Goal: Transaction & Acquisition: Register for event/course

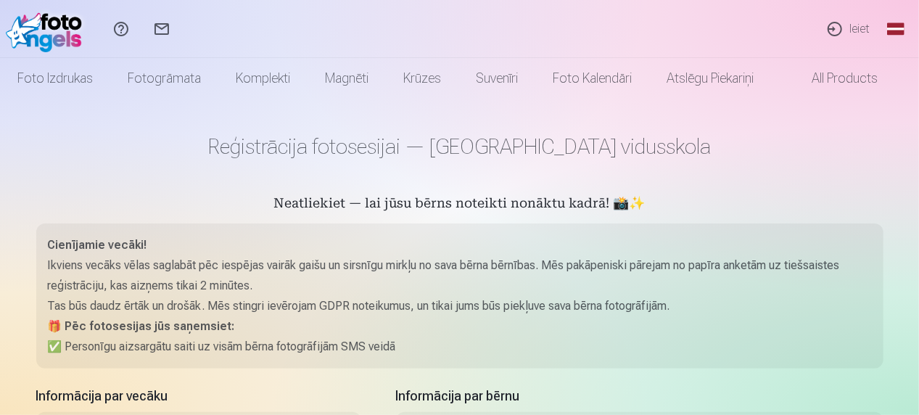
click at [849, 26] on link "Ieiet" at bounding box center [848, 29] width 67 height 58
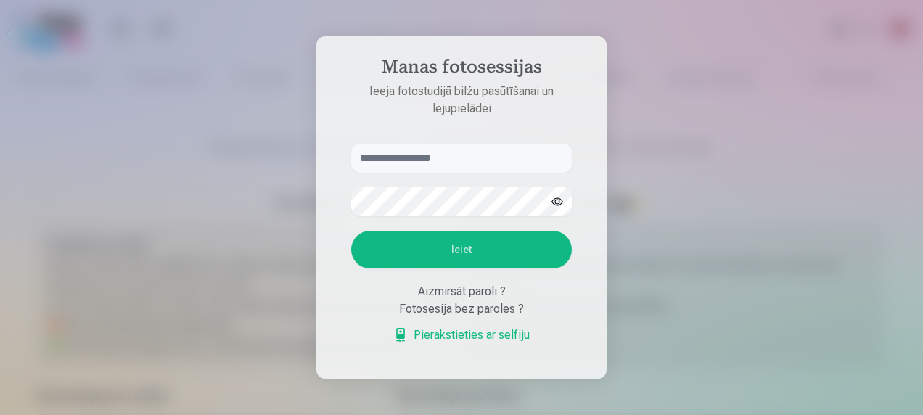
click at [499, 157] on input "text" at bounding box center [461, 158] width 221 height 29
type input "******"
click at [498, 244] on button "Ieiet" at bounding box center [461, 250] width 221 height 38
click at [554, 188] on button "button" at bounding box center [557, 202] width 28 height 28
click at [487, 253] on button "Ieiet" at bounding box center [461, 250] width 221 height 38
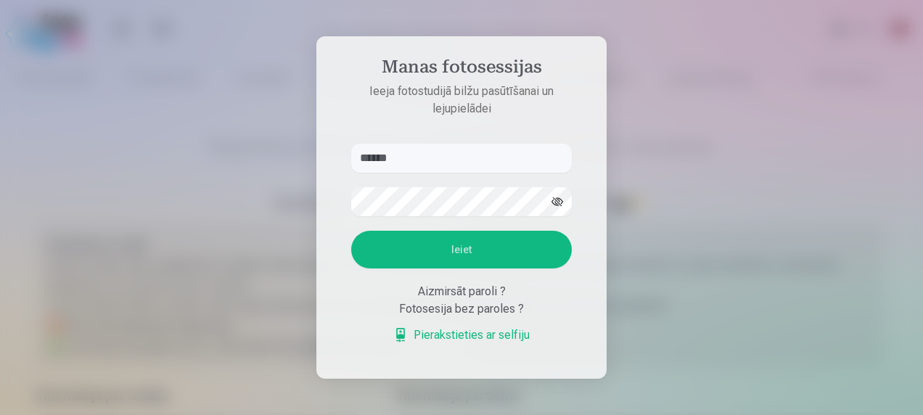
click at [468, 300] on div "Aizmirsāt paroli ?" at bounding box center [461, 291] width 221 height 17
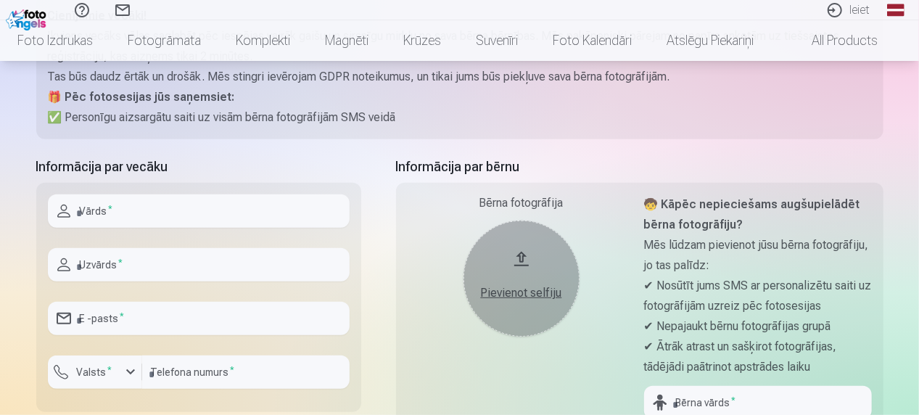
scroll to position [233, 0]
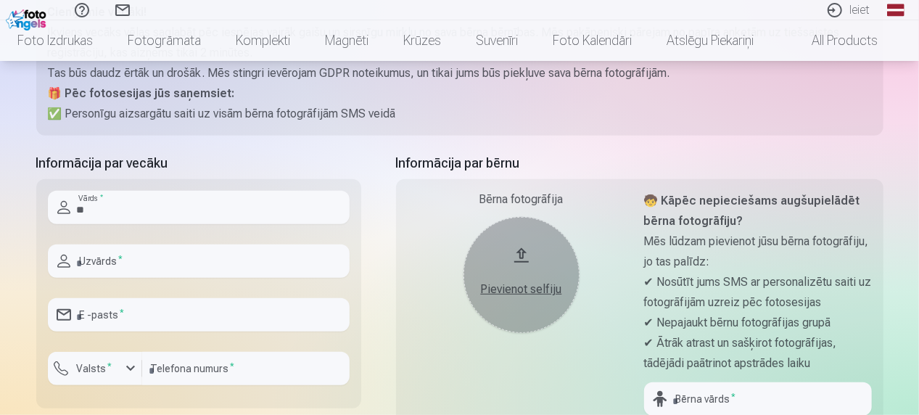
type input "*******"
type input "**********"
type input "********"
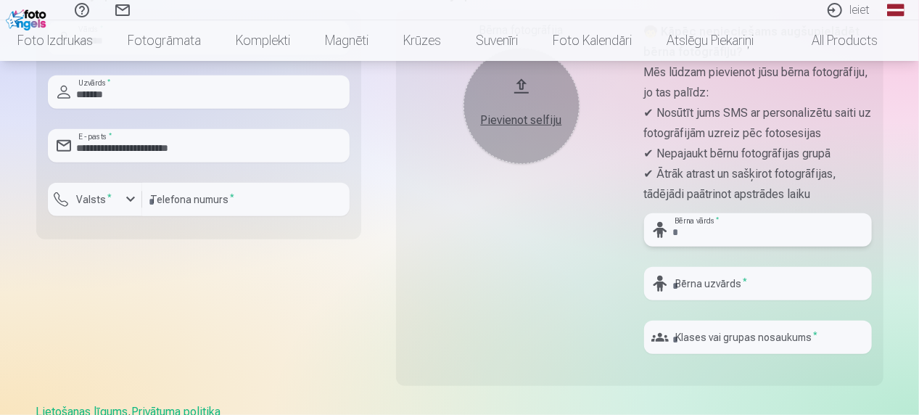
click at [698, 234] on input "text" at bounding box center [758, 229] width 228 height 33
type input "*******"
click at [695, 274] on input "text" at bounding box center [758, 283] width 228 height 33
type input "*******"
click at [701, 337] on input "text" at bounding box center [758, 337] width 228 height 33
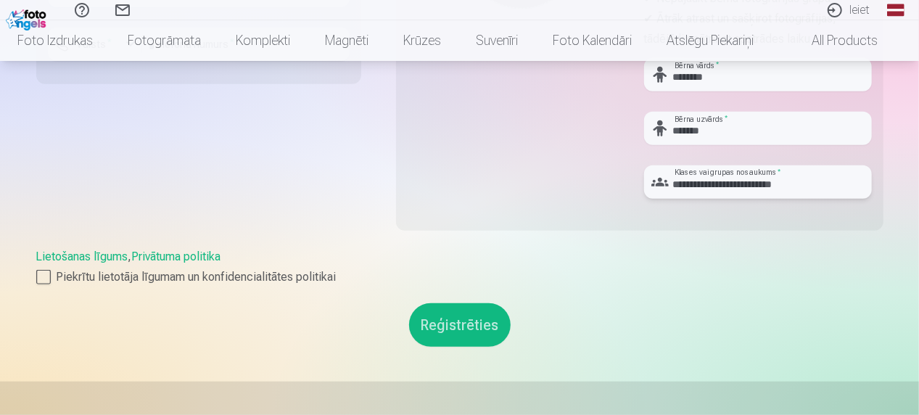
scroll to position [572, 0]
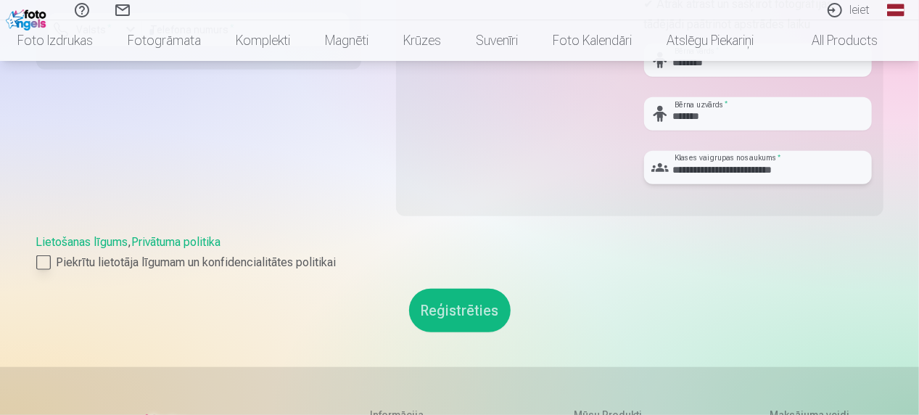
type input "**********"
click at [51, 261] on label "Piekrītu lietotāja līgumam un konfidencialitātes politikai" at bounding box center [460, 262] width 848 height 17
click at [462, 316] on button "Reģistrēties" at bounding box center [460, 311] width 102 height 44
click at [461, 319] on button "Reģistrēties" at bounding box center [460, 311] width 102 height 44
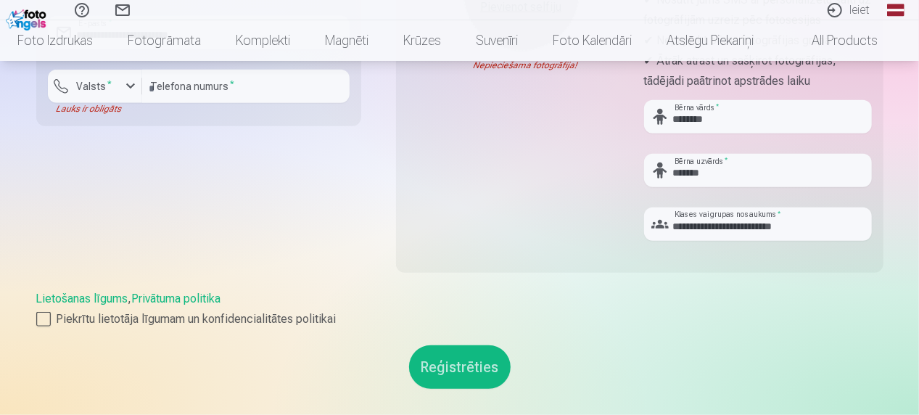
scroll to position [402, 0]
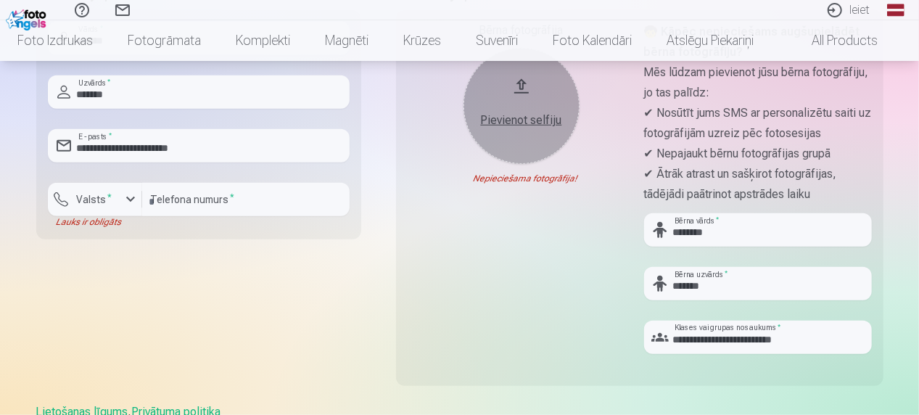
click at [536, 120] on div "Pievienot selfiju" at bounding box center [521, 120] width 87 height 17
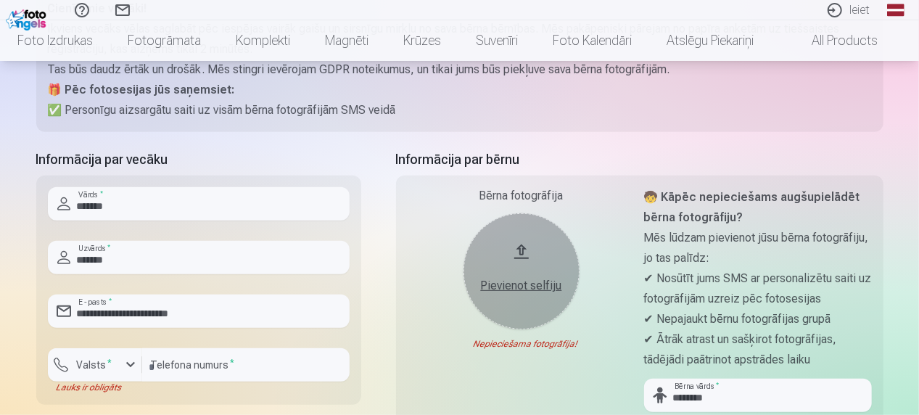
scroll to position [233, 0]
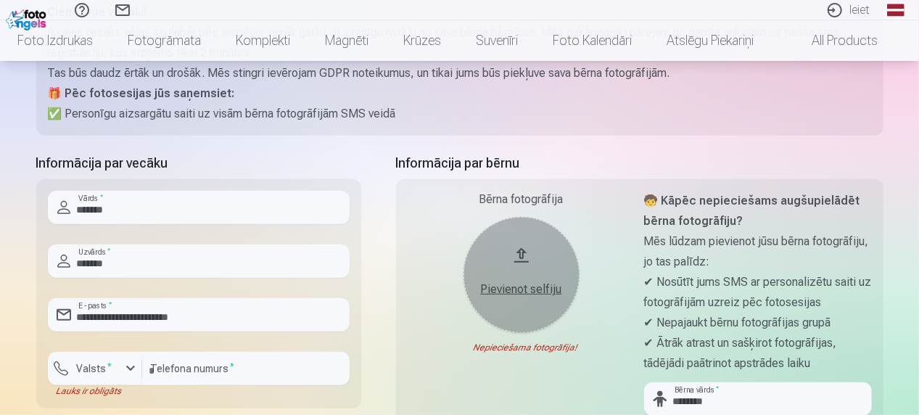
click at [517, 268] on button "Pievienot selfiju" at bounding box center [522, 275] width 116 height 116
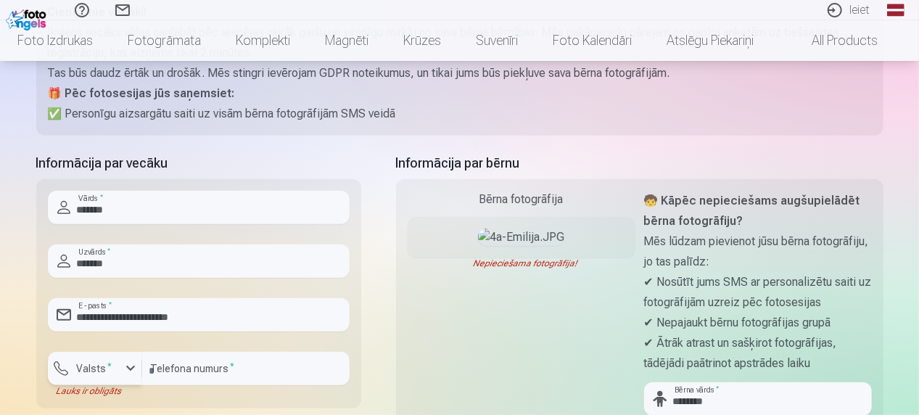
click at [97, 373] on label "Valsts *" at bounding box center [94, 368] width 47 height 15
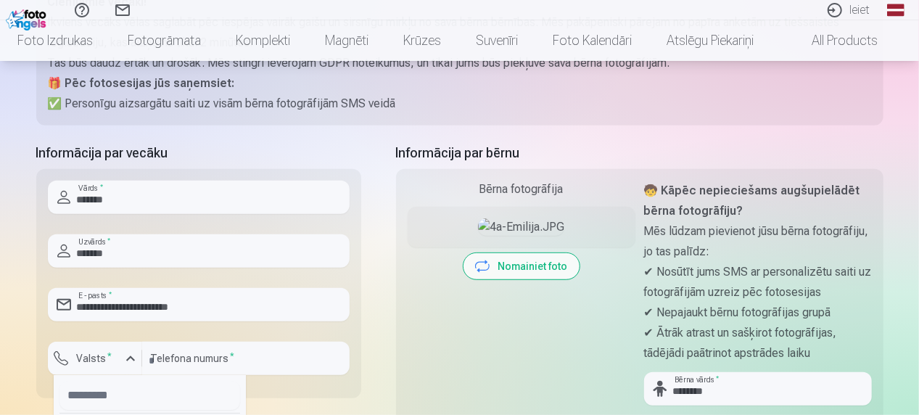
scroll to position [407, 0]
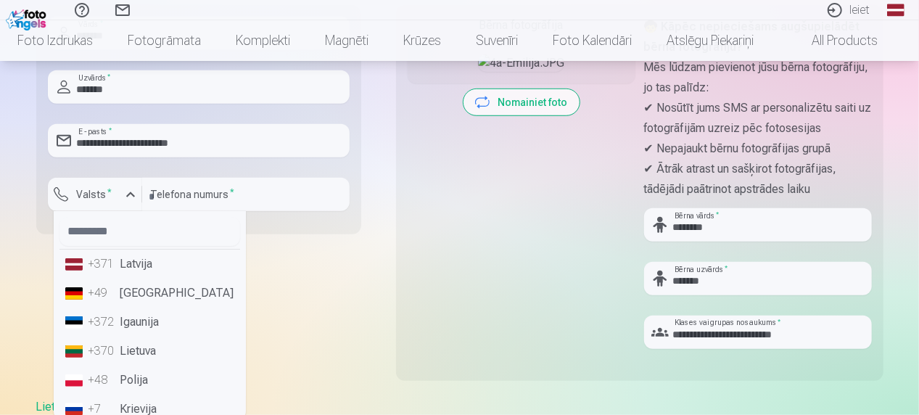
click at [119, 261] on li "+371 Latvija" at bounding box center [150, 264] width 181 height 29
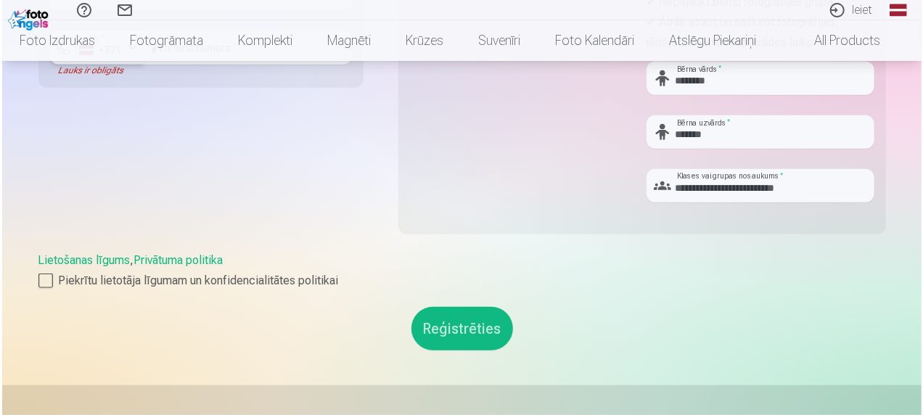
scroll to position [576, 0]
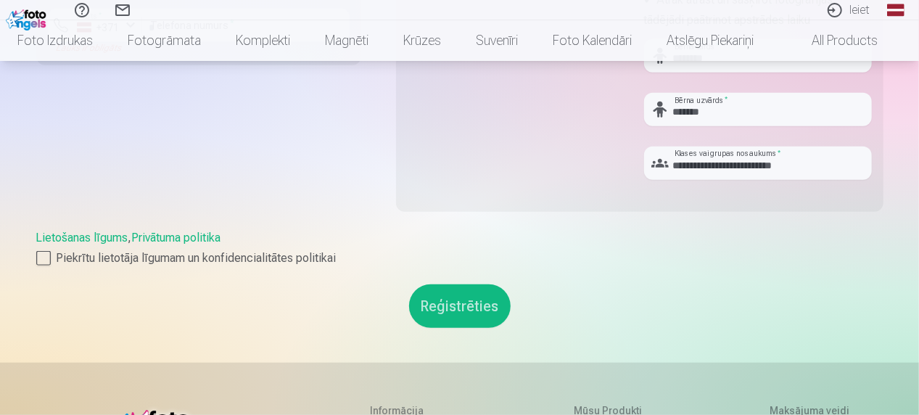
click at [470, 311] on button "Reģistrēties" at bounding box center [460, 306] width 102 height 44
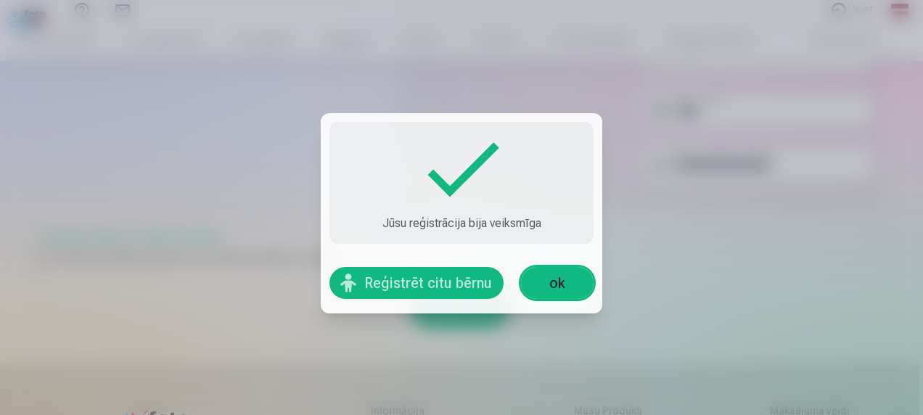
drag, startPoint x: 586, startPoint y: 280, endPoint x: 576, endPoint y: 284, distance: 11.1
click at [586, 280] on link "ok" at bounding box center [557, 283] width 73 height 32
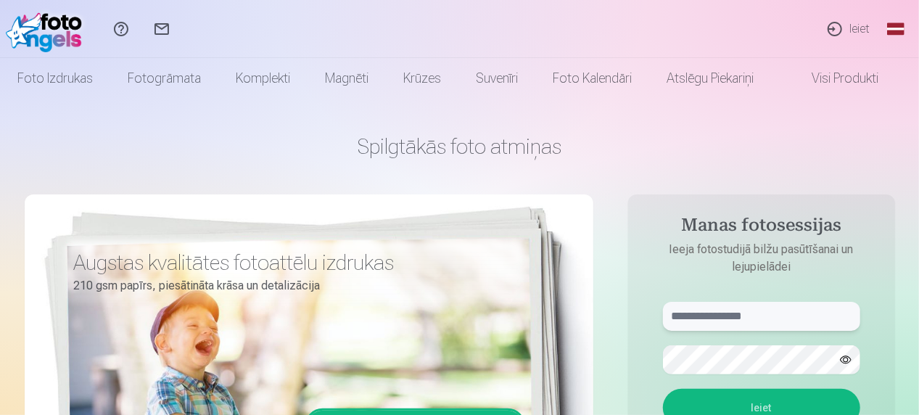
click at [787, 321] on input "text" at bounding box center [761, 316] width 197 height 29
click at [787, 130] on div "Spilgtākās foto atmiņas Augstas kvalitātes fotoattēlu izdrukas 210 gsm papīrs, …" at bounding box center [460, 364] width 871 height 530
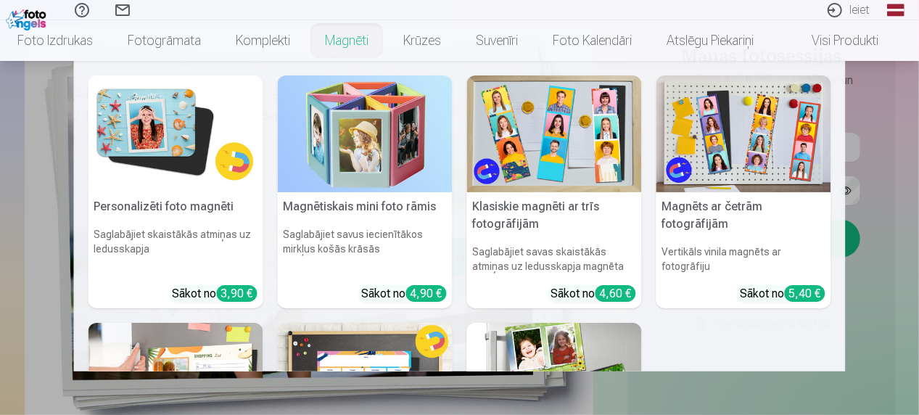
click at [161, 129] on img at bounding box center [176, 133] width 175 height 117
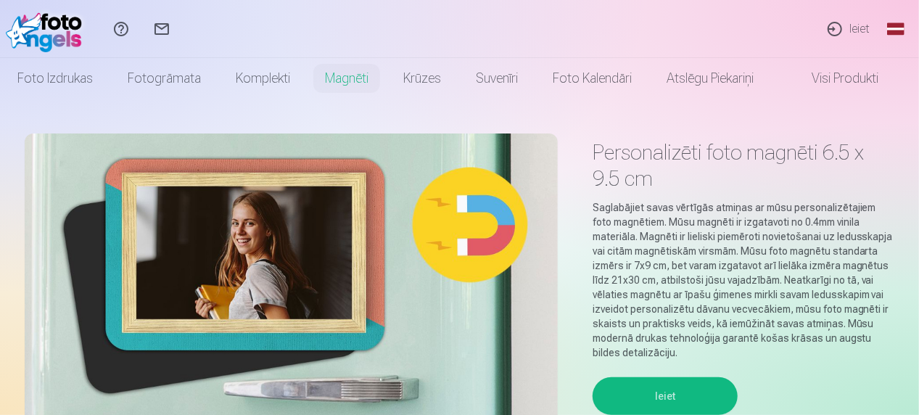
click at [855, 29] on link "Ieiet" at bounding box center [848, 29] width 67 height 58
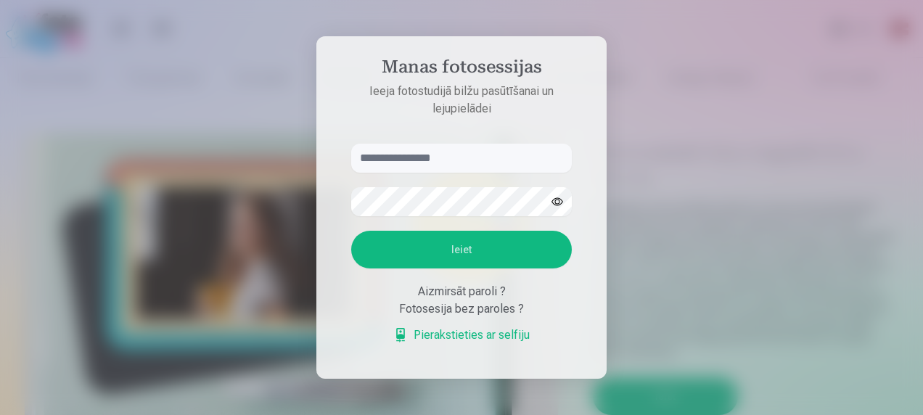
click at [444, 338] on link "Pierakstieties ar selfiju" at bounding box center [461, 335] width 136 height 17
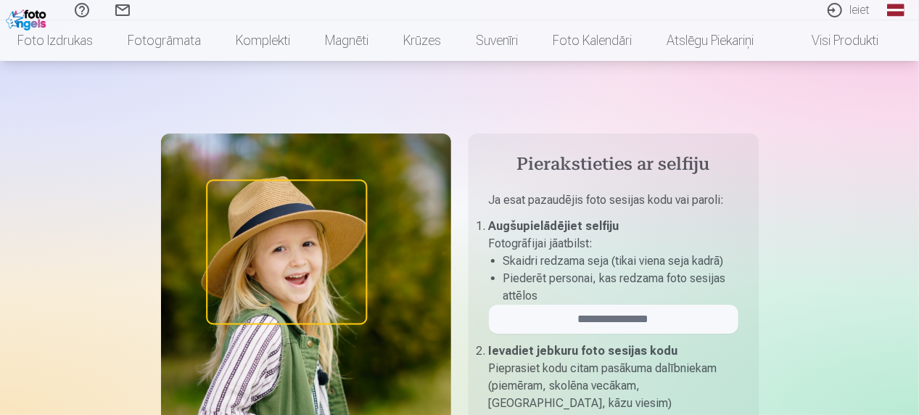
scroll to position [169, 0]
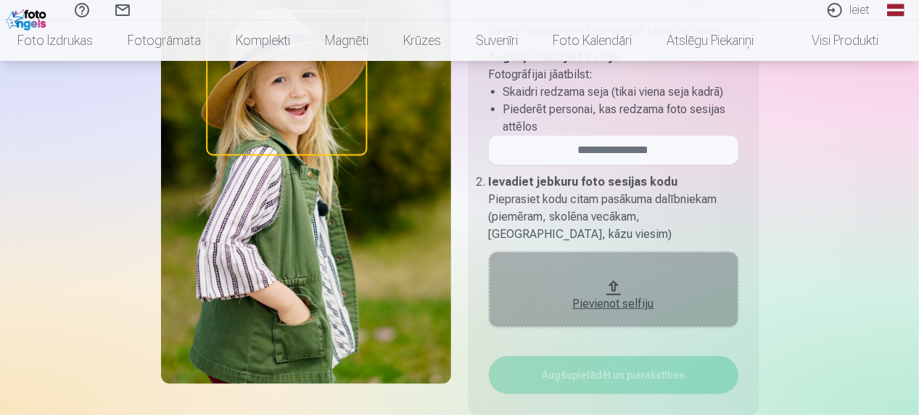
click at [616, 284] on button "Pievienot selfiju" at bounding box center [614, 289] width 250 height 75
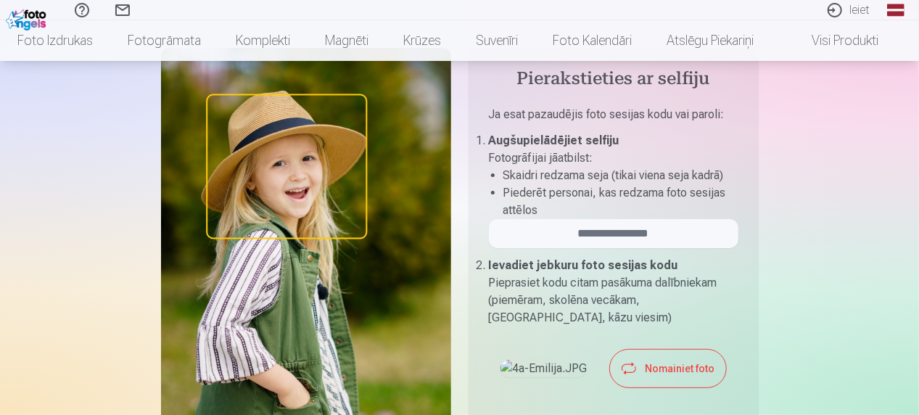
scroll to position [0, 0]
